Goal: Find specific page/section: Find specific page/section

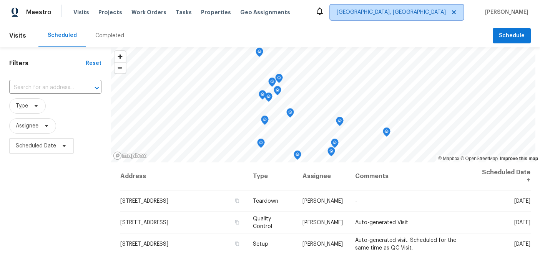
click at [427, 15] on span "[GEOGRAPHIC_DATA], [GEOGRAPHIC_DATA]" at bounding box center [391, 12] width 109 height 8
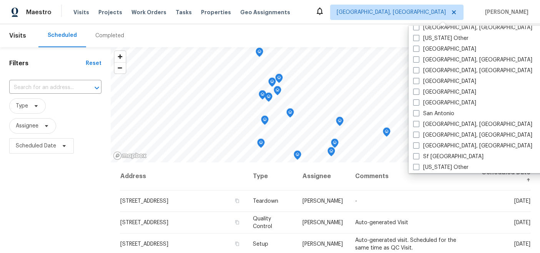
scroll to position [958, 0]
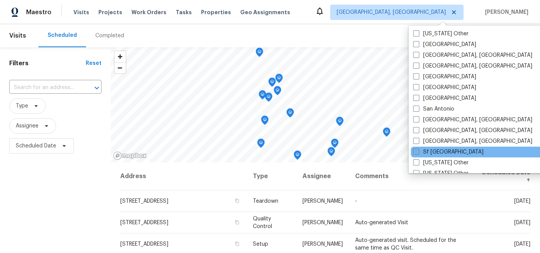
click at [435, 155] on label "Sf [GEOGRAPHIC_DATA]" at bounding box center [448, 152] width 70 height 8
click at [418, 153] on input "Sf [GEOGRAPHIC_DATA]" at bounding box center [415, 150] width 5 height 5
checkbox input "true"
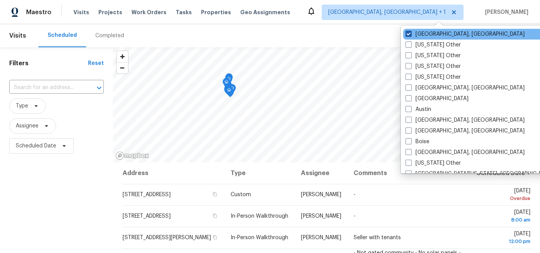
click at [422, 35] on label "[GEOGRAPHIC_DATA], [GEOGRAPHIC_DATA]" at bounding box center [464, 34] width 119 height 8
click at [410, 35] on input "[GEOGRAPHIC_DATA], [GEOGRAPHIC_DATA]" at bounding box center [407, 32] width 5 height 5
checkbox input "false"
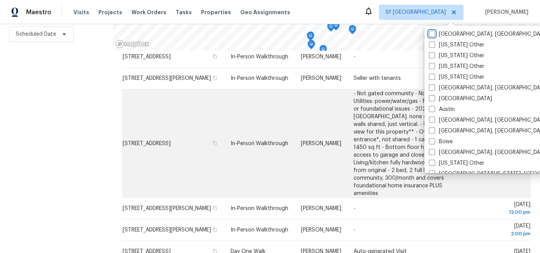
scroll to position [27, 0]
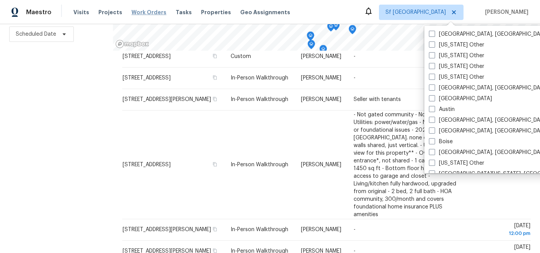
click at [141, 12] on span "Work Orders" at bounding box center [148, 12] width 35 height 8
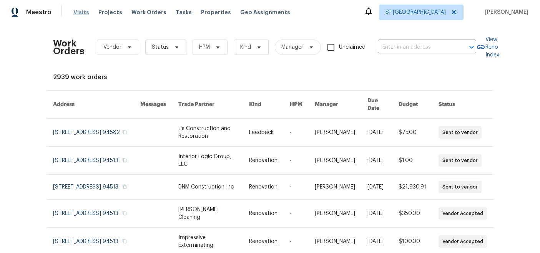
click at [79, 12] on span "Visits" at bounding box center [81, 12] width 16 height 8
